Goal: Task Accomplishment & Management: Manage account settings

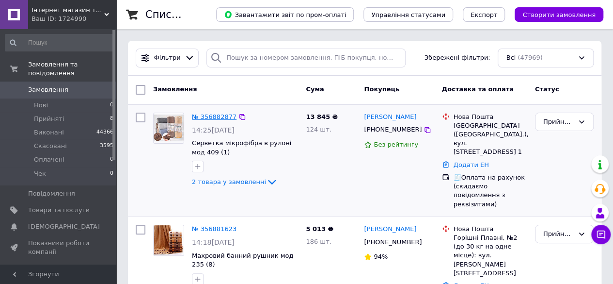
click at [207, 113] on link "№ 356882877" at bounding box center [214, 116] width 45 height 7
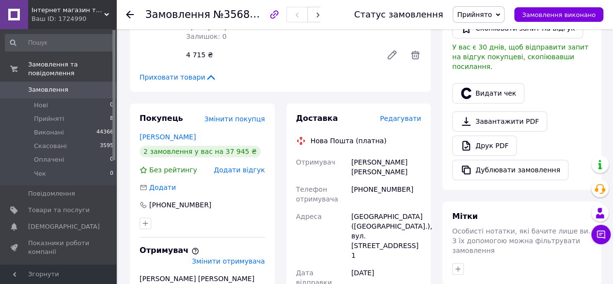
scroll to position [291, 0]
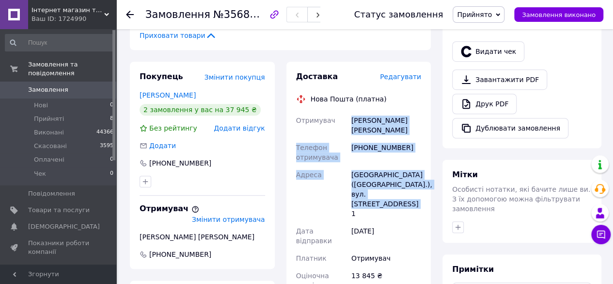
drag, startPoint x: 351, startPoint y: 121, endPoint x: 404, endPoint y: 199, distance: 94.3
click at [404, 199] on div "Отримувач [PERSON_NAME] [PERSON_NAME] отримувача [PHONE_NUMBER] [PERSON_NAME][G…" at bounding box center [358, 203] width 129 height 182
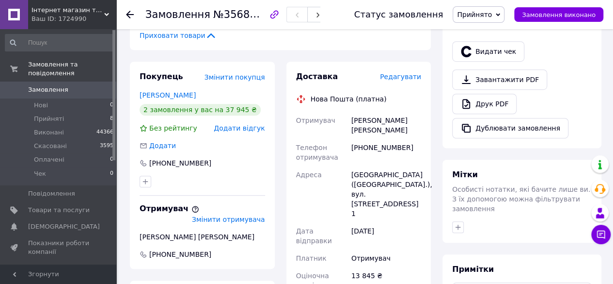
drag, startPoint x: 380, startPoint y: 194, endPoint x: 350, endPoint y: 83, distance: 115.5
click at [350, 82] on div "Доставка" at bounding box center [338, 76] width 84 height 11
click at [485, 94] on link "Друк PDF" at bounding box center [484, 104] width 64 height 20
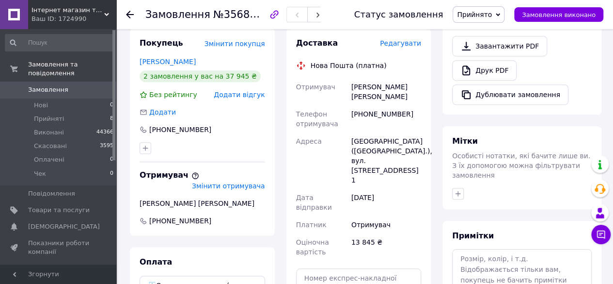
scroll to position [339, 0]
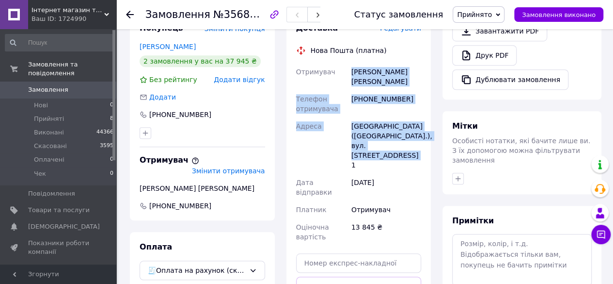
drag, startPoint x: 351, startPoint y: 73, endPoint x: 394, endPoint y: 144, distance: 82.9
click at [394, 144] on div "Отримувач [PERSON_NAME] [PERSON_NAME] отримувача [PHONE_NUMBER] [PERSON_NAME][G…" at bounding box center [358, 154] width 129 height 182
copy div "[PERSON_NAME] [PERSON_NAME] отримувача [PHONE_NUMBER] [PERSON_NAME] ([GEOGRAPHI…"
click at [320, 12] on icon "button" at bounding box center [318, 15] width 6 height 6
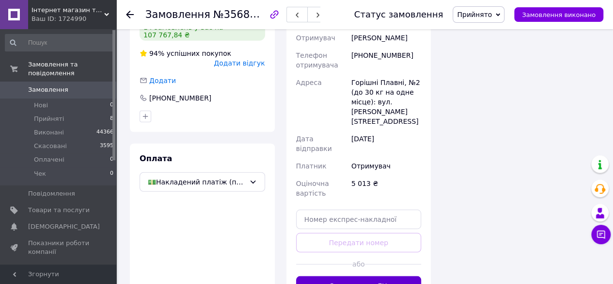
scroll to position [1140, 0]
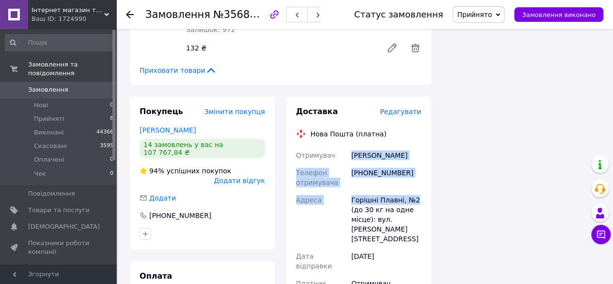
drag, startPoint x: 351, startPoint y: 139, endPoint x: 415, endPoint y: 178, distance: 75.3
click at [415, 178] on div "Отримувач [PERSON_NAME] Телефон отримувача [PHONE_NUMBER] [GEOGRAPHIC_DATA], №2…" at bounding box center [358, 232] width 129 height 173
copy div "[PERSON_NAME] Телефон отримувача [PHONE_NUMBER] [PERSON_NAME] Плавні, №2"
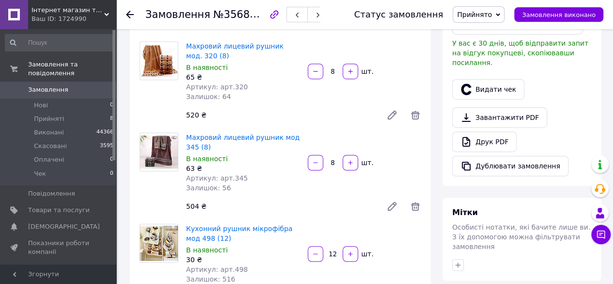
scroll to position [171, 0]
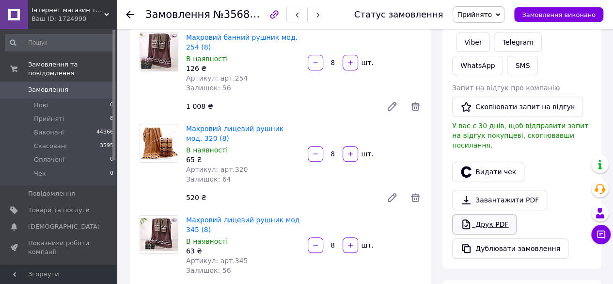
click at [475, 216] on link "Друк PDF" at bounding box center [484, 224] width 64 height 20
click at [325, 11] on button "button" at bounding box center [317, 15] width 21 height 16
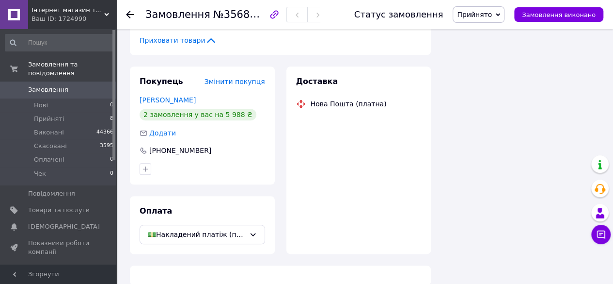
scroll to position [458, 0]
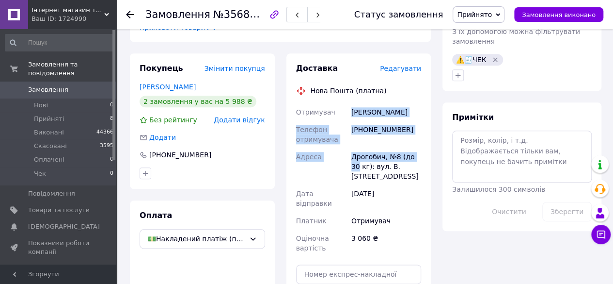
drag, startPoint x: 353, startPoint y: 112, endPoint x: 422, endPoint y: 156, distance: 82.3
click at [422, 156] on div "Отримувач [PERSON_NAME] Телефон отримувача [PHONE_NUMBER] Адреса Дрогобич, №8 (…" at bounding box center [358, 179] width 129 height 153
copy div "[PERSON_NAME] Телефон отримувача [PHONE_NUMBER] Адреса Дрогобич, №8 (до 30"
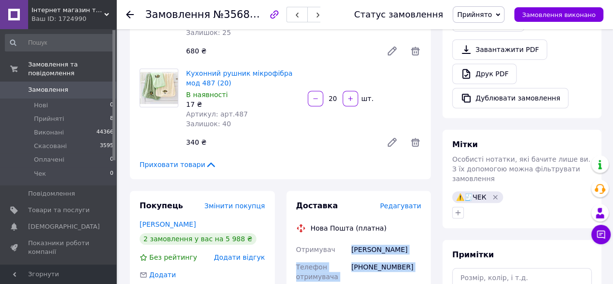
scroll to position [313, 0]
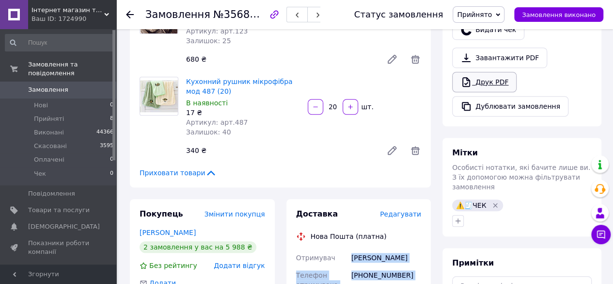
click at [488, 72] on link "Друк PDF" at bounding box center [484, 82] width 64 height 20
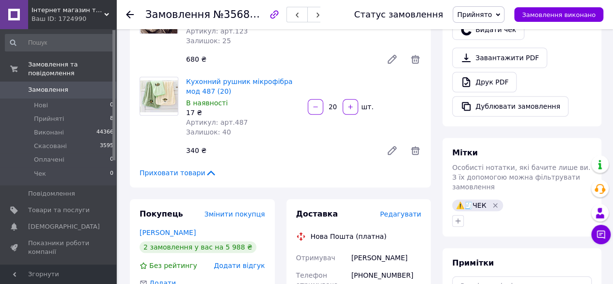
click at [318, 2] on div "Замовлення №356880069" at bounding box center [240, 14] width 190 height 29
click at [318, 11] on span "button" at bounding box center [318, 14] width 6 height 7
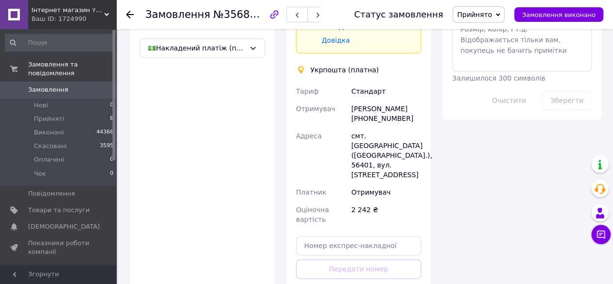
scroll to position [555, 0]
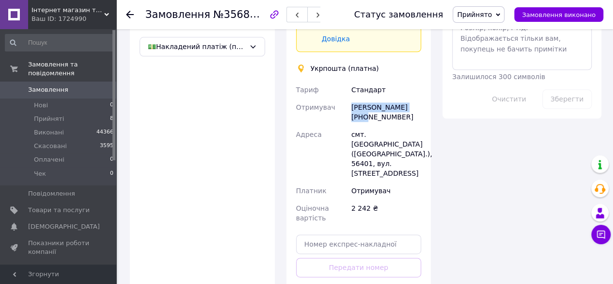
drag, startPoint x: 351, startPoint y: 80, endPoint x: 419, endPoint y: 82, distance: 67.9
click at [419, 98] on div "[PERSON_NAME] [PHONE_NUMBER]" at bounding box center [387, 111] width 74 height 27
copy div "[PERSON_NAME]"
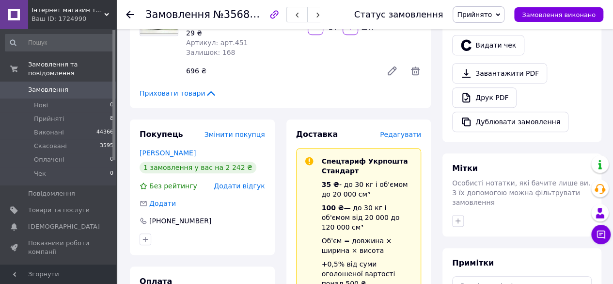
scroll to position [216, 0]
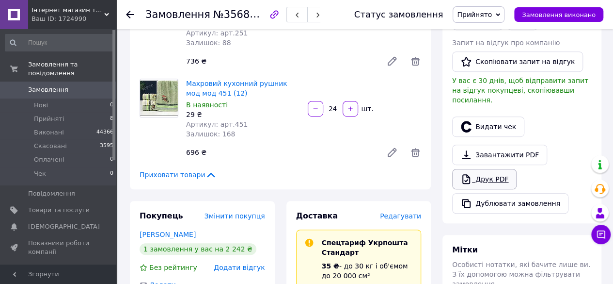
click at [493, 169] on link "Друк PDF" at bounding box center [484, 179] width 64 height 20
click at [318, 12] on span "button" at bounding box center [318, 14] width 6 height 7
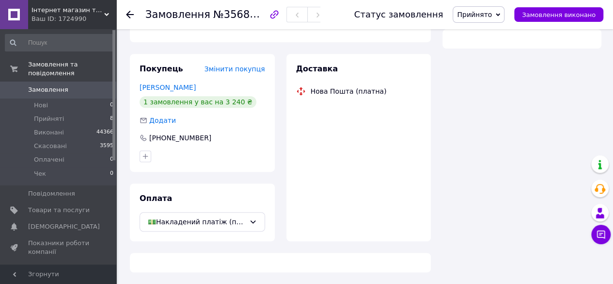
scroll to position [216, 0]
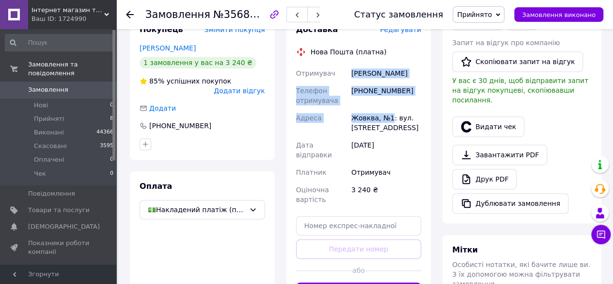
drag, startPoint x: 346, startPoint y: 71, endPoint x: 390, endPoint y: 116, distance: 62.7
click at [390, 116] on div "Отримувач [PERSON_NAME] Телефон отримувача [PHONE_NUMBER] [PERSON_NAME][GEOGRAP…" at bounding box center [358, 136] width 129 height 144
copy div "Отримувач [PERSON_NAME] Телефон отримувача [PHONE_NUMBER] [PERSON_NAME], №1"
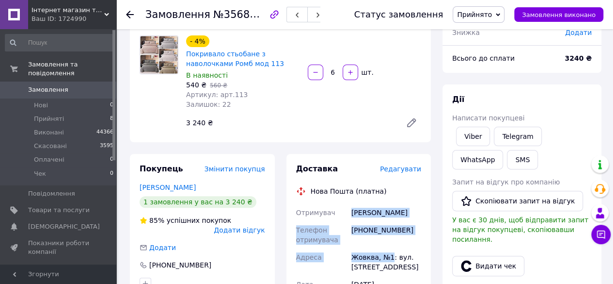
scroll to position [145, 0]
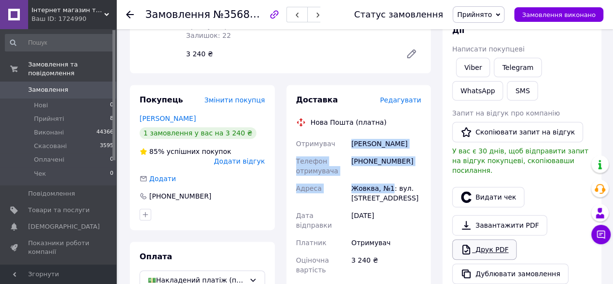
click at [475, 245] on link "Друк PDF" at bounding box center [484, 249] width 64 height 20
click at [322, 19] on button "button" at bounding box center [317, 15] width 21 height 16
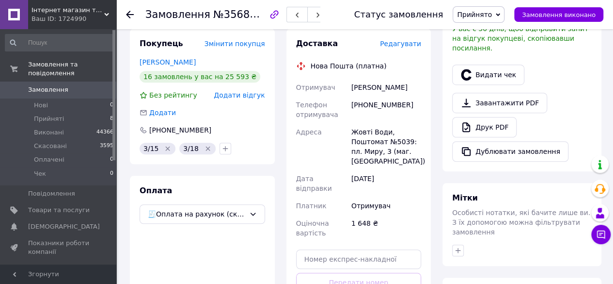
scroll to position [291, 0]
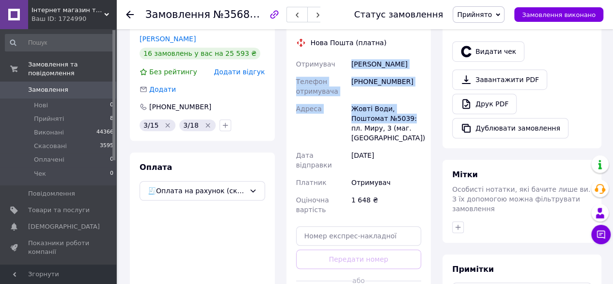
drag, startPoint x: 347, startPoint y: 64, endPoint x: 403, endPoint y: 121, distance: 79.9
click at [406, 121] on div "Отримувач [PERSON_NAME] Телефон отримувача [PHONE_NUMBER] Адреса Жовті Води, По…" at bounding box center [358, 136] width 129 height 163
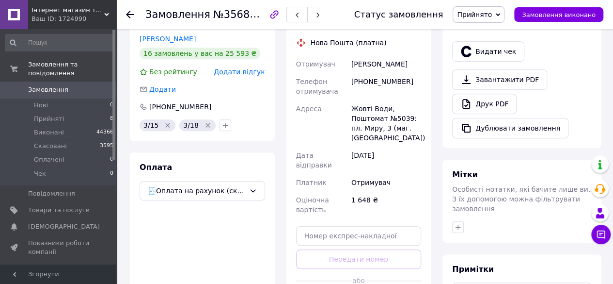
drag, startPoint x: 395, startPoint y: 126, endPoint x: 337, endPoint y: 99, distance: 63.4
click at [337, 99] on div "Отримувач [PERSON_NAME] Телефон отримувача [PHONE_NUMBER] Адреса Жовті Води, По…" at bounding box center [358, 136] width 129 height 163
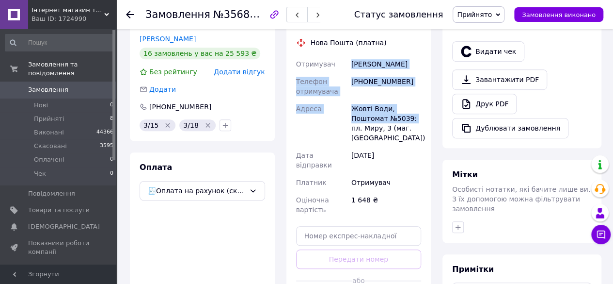
drag, startPoint x: 349, startPoint y: 62, endPoint x: 401, endPoint y: 118, distance: 76.8
click at [410, 117] on div "Отримувач [PERSON_NAME] Телефон отримувача [PHONE_NUMBER] Адреса Жовті Води, По…" at bounding box center [358, 136] width 129 height 163
copy div "Отримувач [PERSON_NAME] Телефон отримувача [PHONE_NUMBER] [PERSON_NAME], Поштом…"
click at [484, 95] on link "Друк PDF" at bounding box center [484, 104] width 64 height 20
click at [319, 15] on icon "button" at bounding box center [318, 15] width 6 height 6
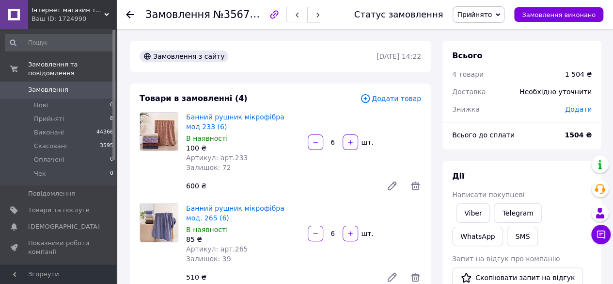
click at [321, 11] on span "button" at bounding box center [318, 14] width 6 height 7
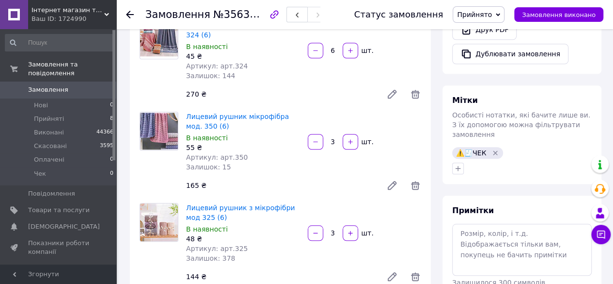
scroll to position [485, 0]
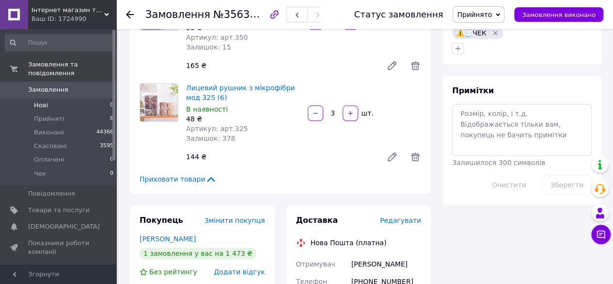
click at [36, 101] on span "Нові" at bounding box center [41, 105] width 14 height 9
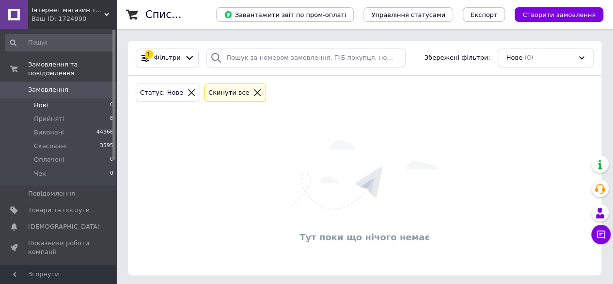
click at [49, 85] on span "Замовлення" at bounding box center [48, 89] width 40 height 9
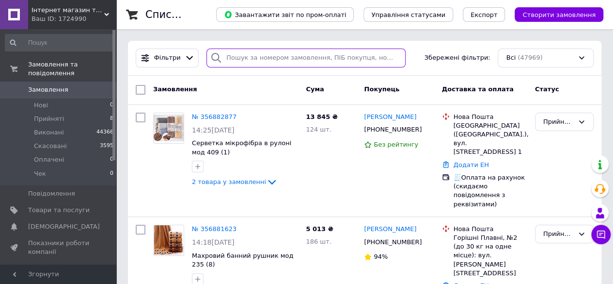
click at [227, 59] on input "search" at bounding box center [306, 57] width 199 height 19
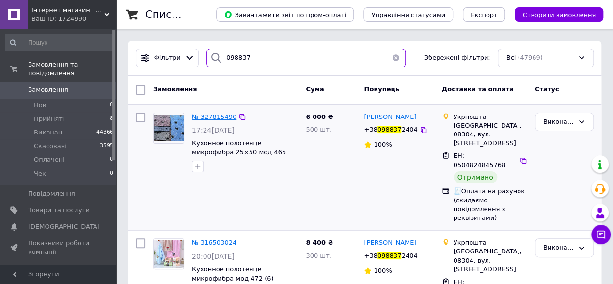
type input "098837"
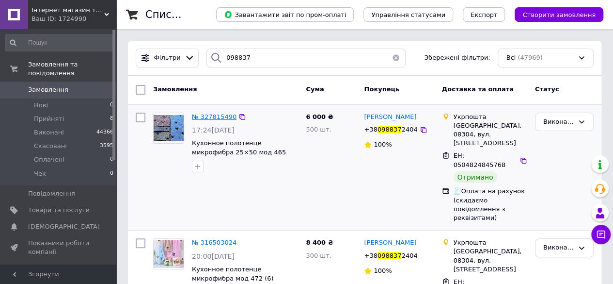
click at [208, 114] on span "№ 327815490" at bounding box center [214, 116] width 45 height 7
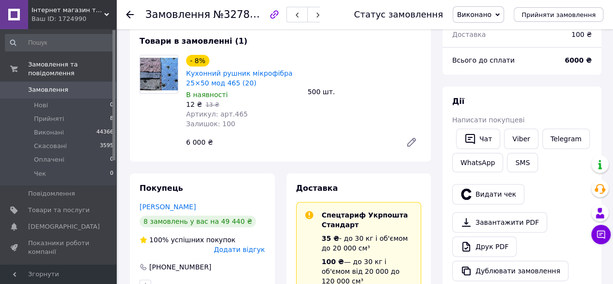
scroll to position [145, 0]
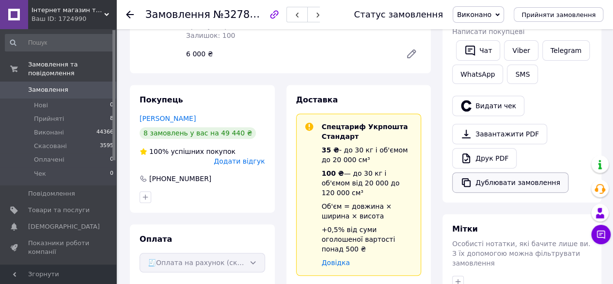
click at [495, 183] on button "Дублювати замовлення" at bounding box center [510, 182] width 116 height 20
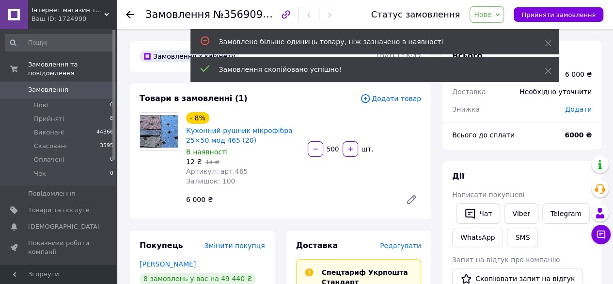
click at [401, 95] on span "Додати товар" at bounding box center [390, 98] width 61 height 11
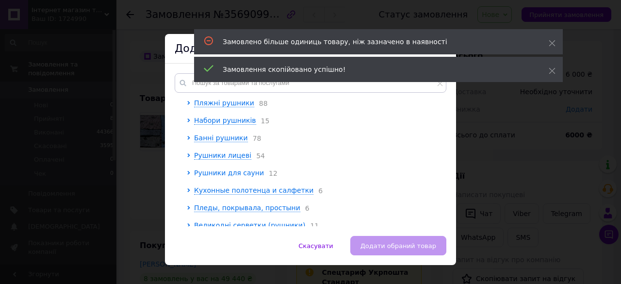
scroll to position [48, 0]
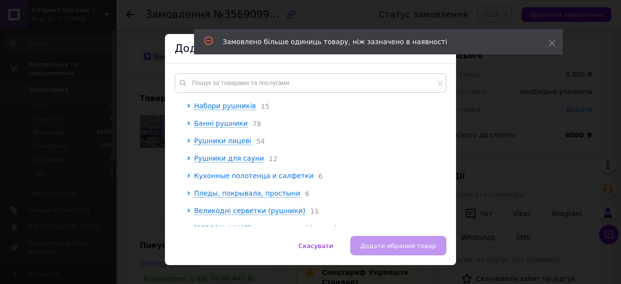
click at [218, 179] on span "Кухонные полотенца и салфетки" at bounding box center [253, 176] width 119 height 8
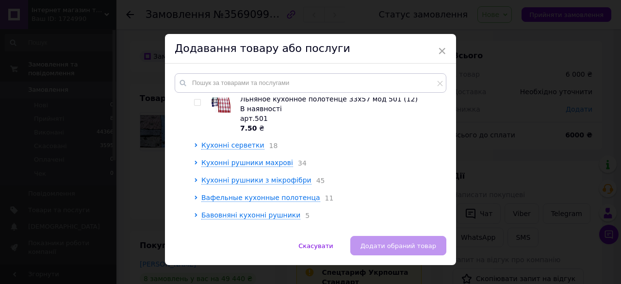
scroll to position [388, 0]
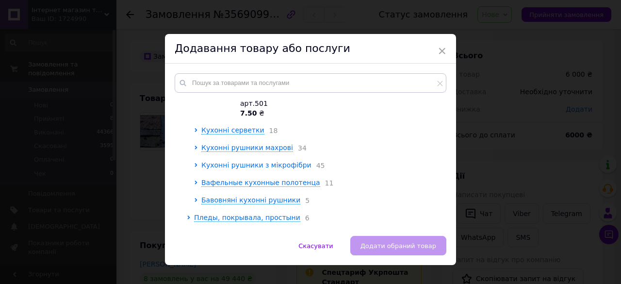
click at [233, 169] on span "Кухонні рушники з мікрофібри" at bounding box center [256, 165] width 110 height 8
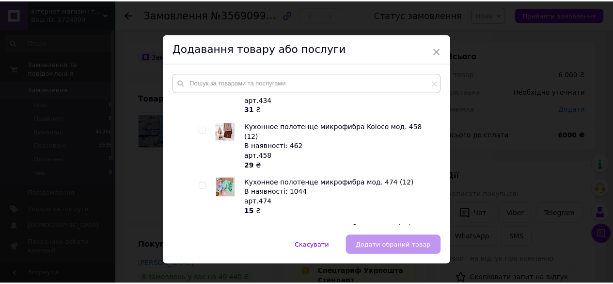
scroll to position [2231, 0]
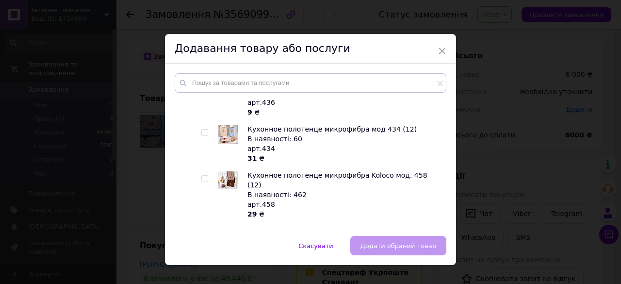
click at [202, 177] on input "checkbox" at bounding box center [204, 179] width 6 height 6
checkbox input "true"
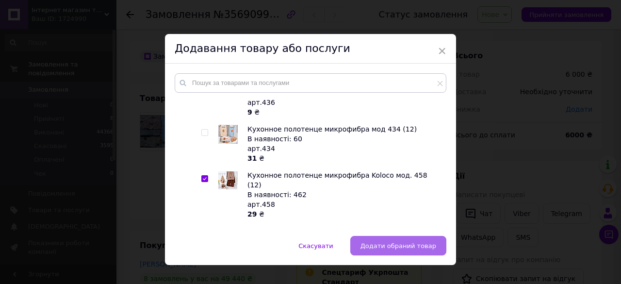
click at [374, 247] on span "Додати обраний товар" at bounding box center [398, 245] width 76 height 7
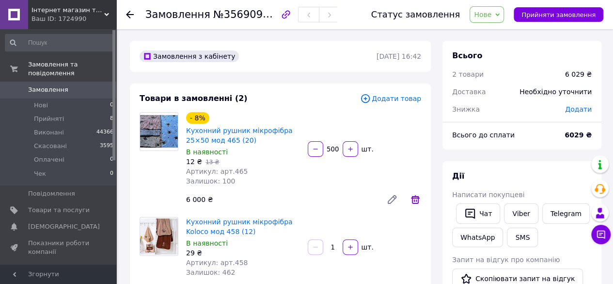
click at [414, 202] on icon at bounding box center [416, 199] width 12 height 12
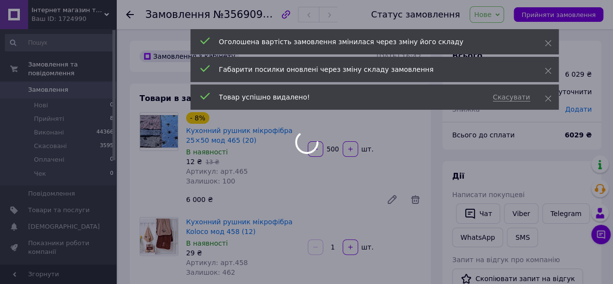
type input "1"
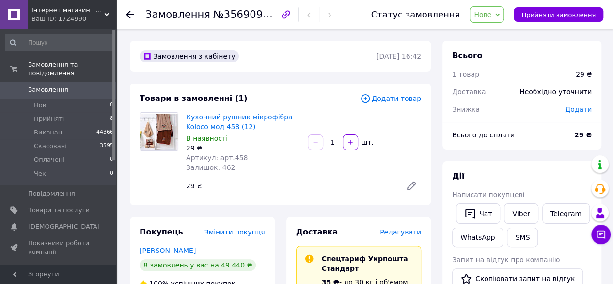
click at [336, 139] on input "1" at bounding box center [333, 142] width 16 height 7
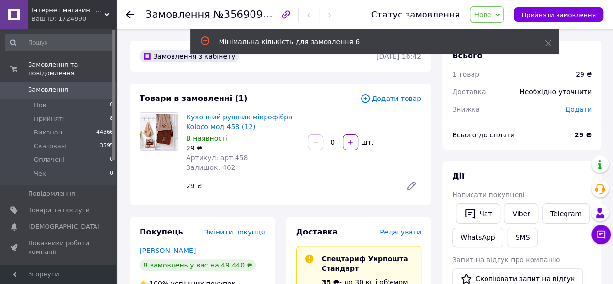
click at [331, 143] on input "0" at bounding box center [333, 142] width 16 height 7
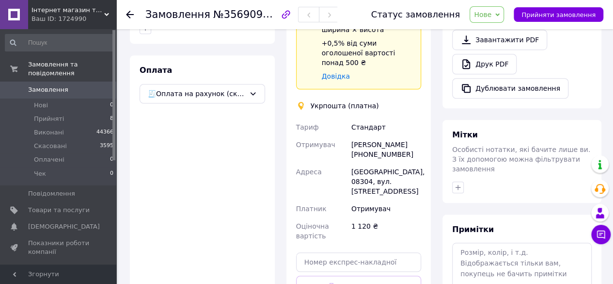
scroll to position [339, 0]
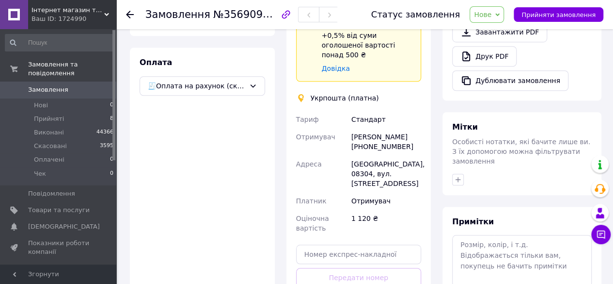
type input "40"
drag, startPoint x: 350, startPoint y: 119, endPoint x: 405, endPoint y: 118, distance: 55.8
click at [405, 128] on div "[PERSON_NAME] [PHONE_NUMBER]" at bounding box center [387, 141] width 74 height 27
copy div "[PERSON_NAME]"
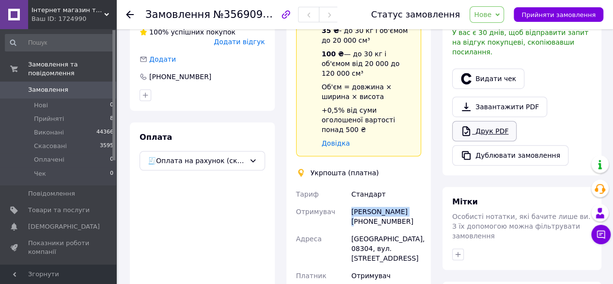
scroll to position [242, 0]
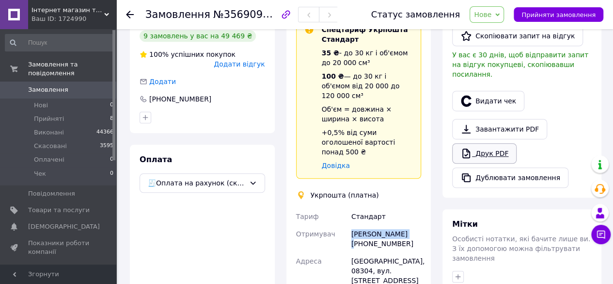
click at [472, 143] on link "Друк PDF" at bounding box center [484, 153] width 64 height 20
click at [36, 114] on span "Прийняті" at bounding box center [49, 118] width 30 height 9
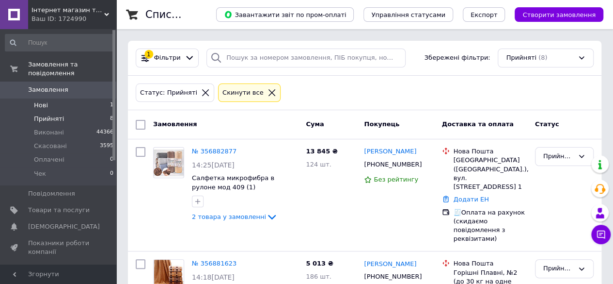
click at [40, 101] on span "Нові" at bounding box center [41, 105] width 14 height 9
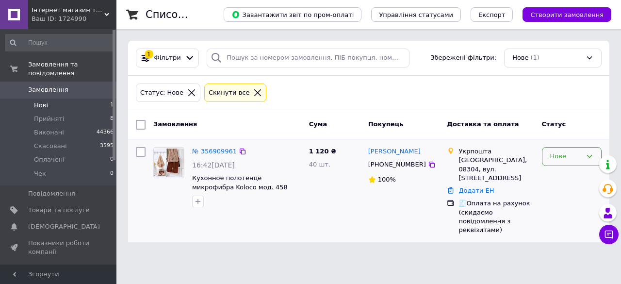
click at [563, 156] on div "Нове" at bounding box center [566, 156] width 32 height 10
click at [564, 173] on li "Прийнято" at bounding box center [571, 177] width 59 height 18
click at [205, 148] on link "№ 356909961" at bounding box center [214, 150] width 45 height 7
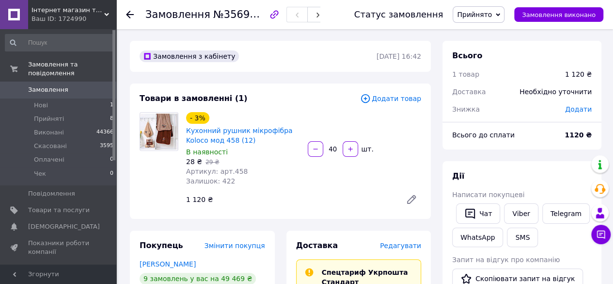
click at [328, 151] on input "40" at bounding box center [333, 148] width 16 height 7
type input "240"
click at [41, 114] on span "Прийняті" at bounding box center [49, 118] width 30 height 9
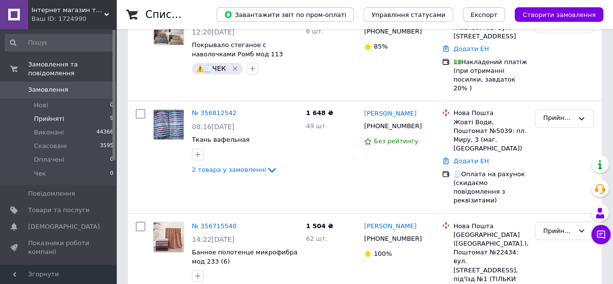
scroll to position [730, 0]
